Goal: Information Seeking & Learning: Learn about a topic

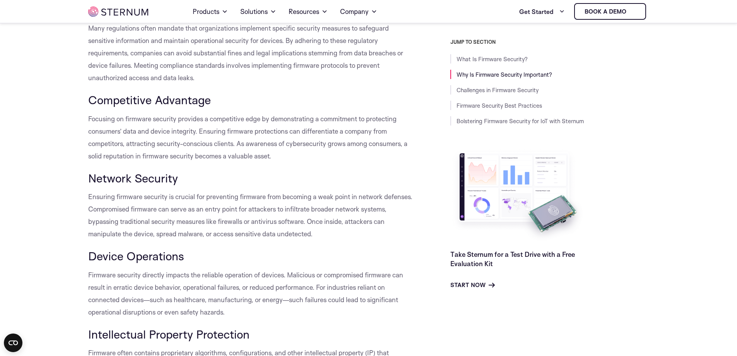
scroll to position [612, 0]
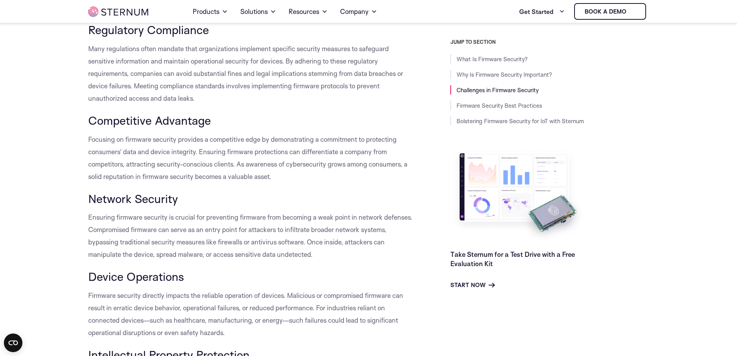
scroll to position [731, 0]
